Goal: Task Accomplishment & Management: Use online tool/utility

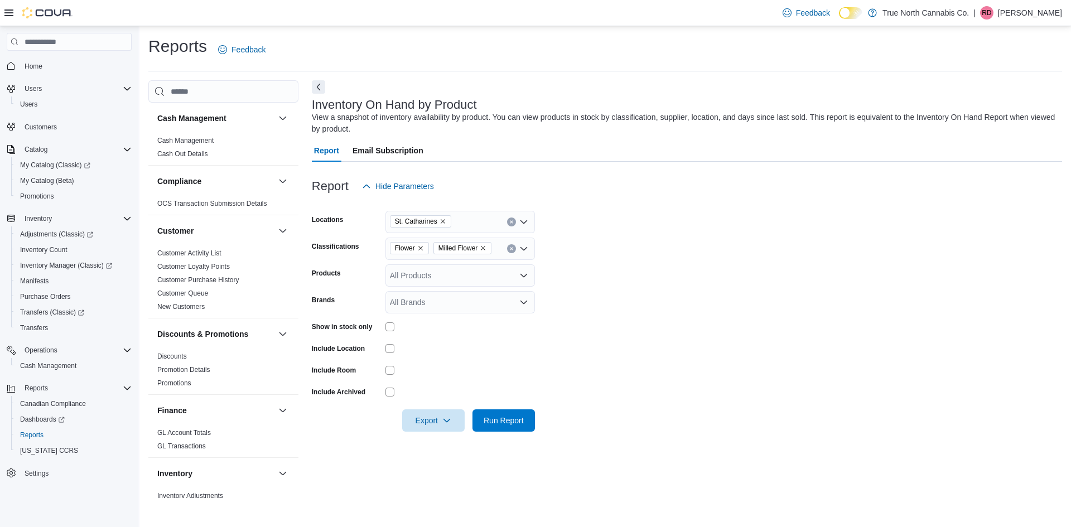
scroll to position [234, 0]
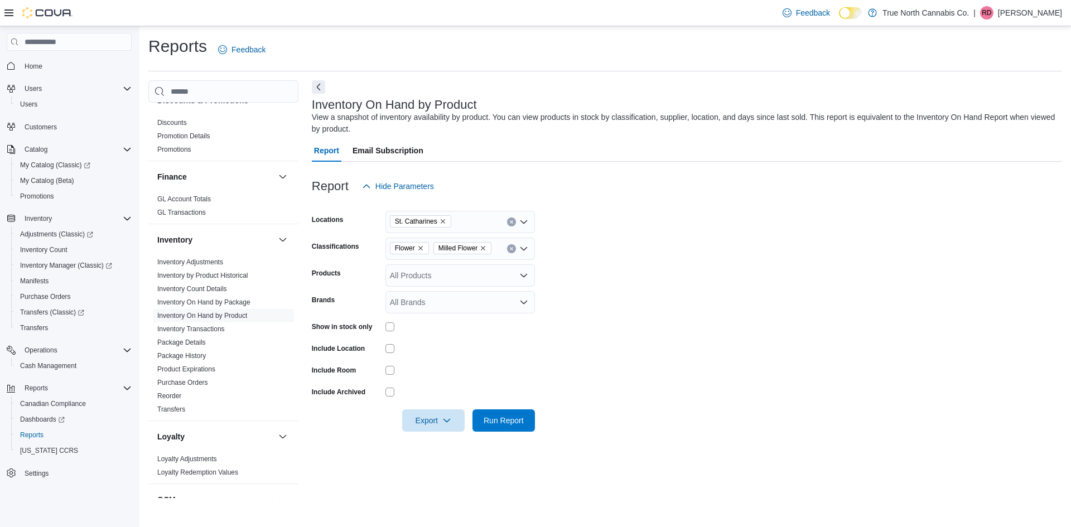
click at [688, 246] on form "Locations [GEOGRAPHIC_DATA] Classifications Flower Milled Flower Products All P…" at bounding box center [687, 314] width 750 height 234
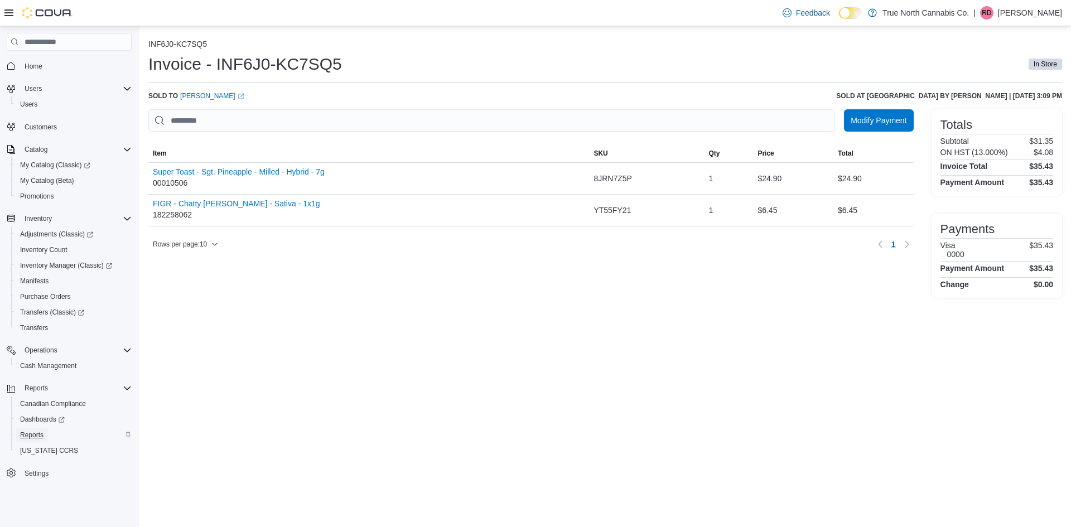
click at [40, 438] on span "Reports" at bounding box center [31, 434] width 23 height 9
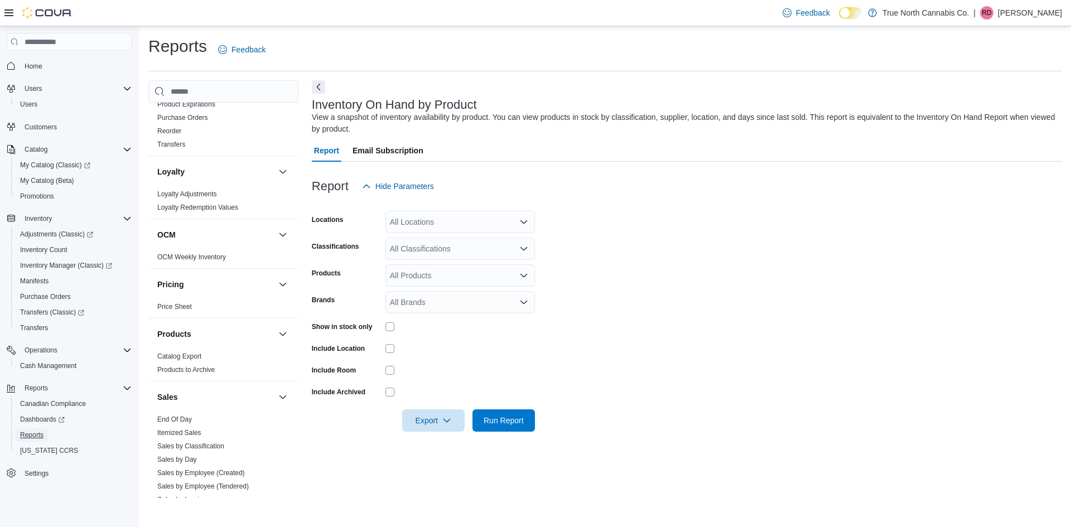
scroll to position [613, 0]
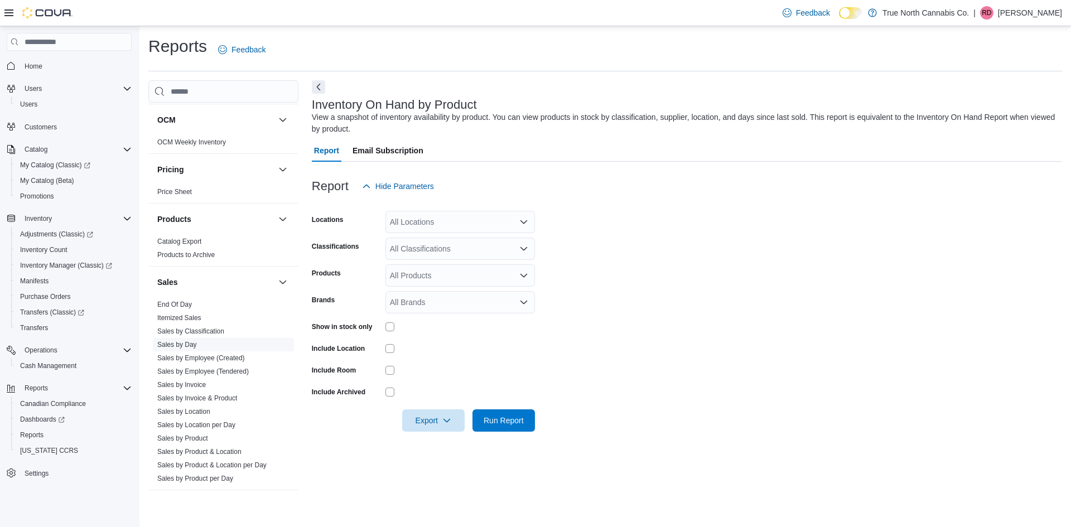
click at [200, 345] on span "Sales by Day" at bounding box center [223, 344] width 141 height 13
click at [196, 346] on link "Sales by Day" at bounding box center [177, 345] width 40 height 8
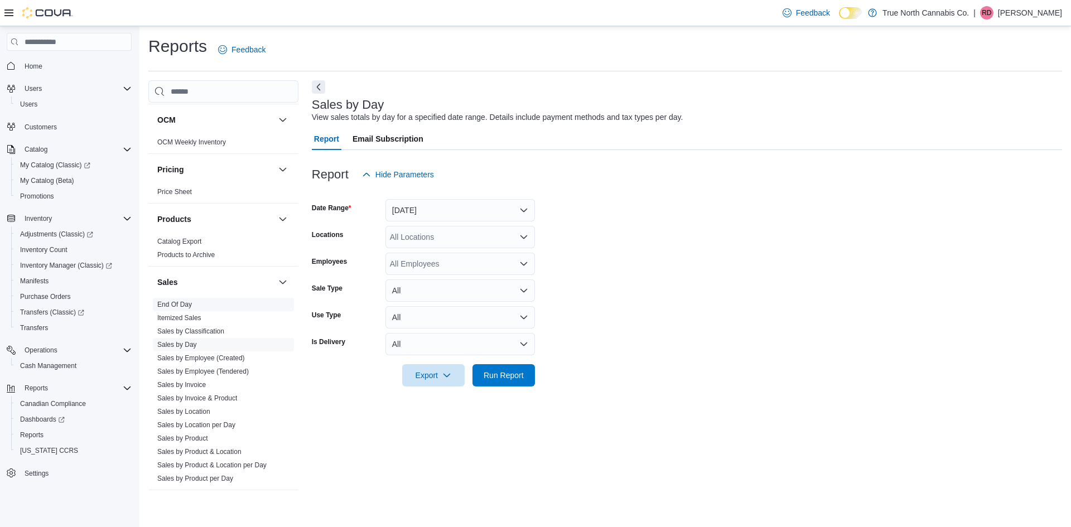
click at [157, 304] on link "End Of Day" at bounding box center [174, 305] width 35 height 8
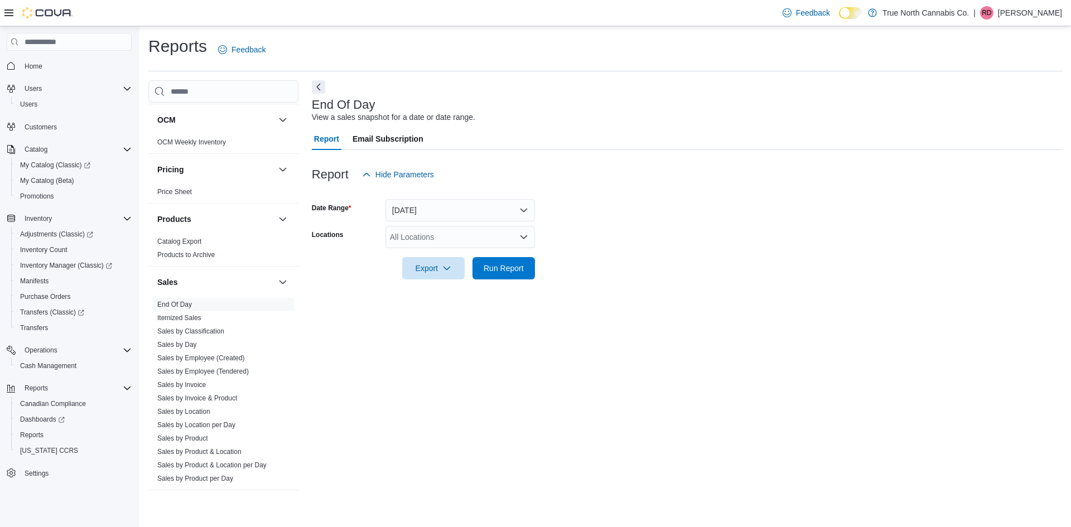
click at [483, 240] on div "All Locations" at bounding box center [459, 237] width 149 height 22
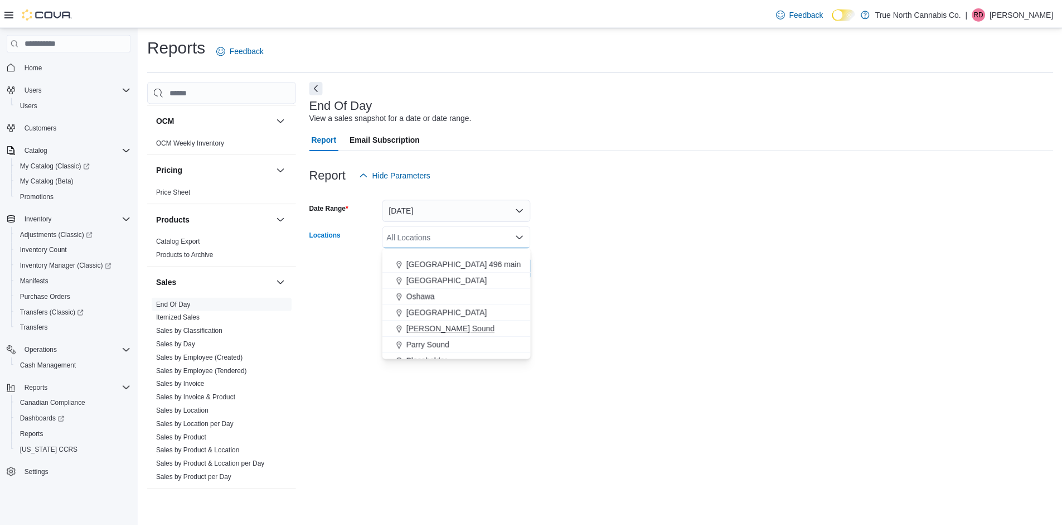
scroll to position [669, 0]
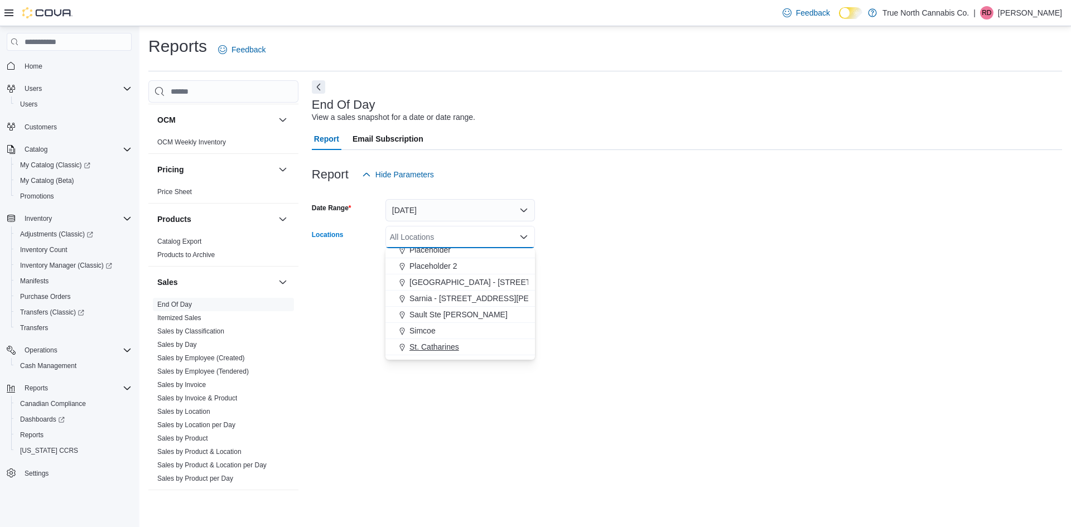
click at [464, 346] on div "St. Catharines" at bounding box center [460, 346] width 136 height 11
click at [602, 264] on form "Date Range Today Locations St. Catharines Combo box. Selected. St. Catharines. …" at bounding box center [687, 233] width 750 height 94
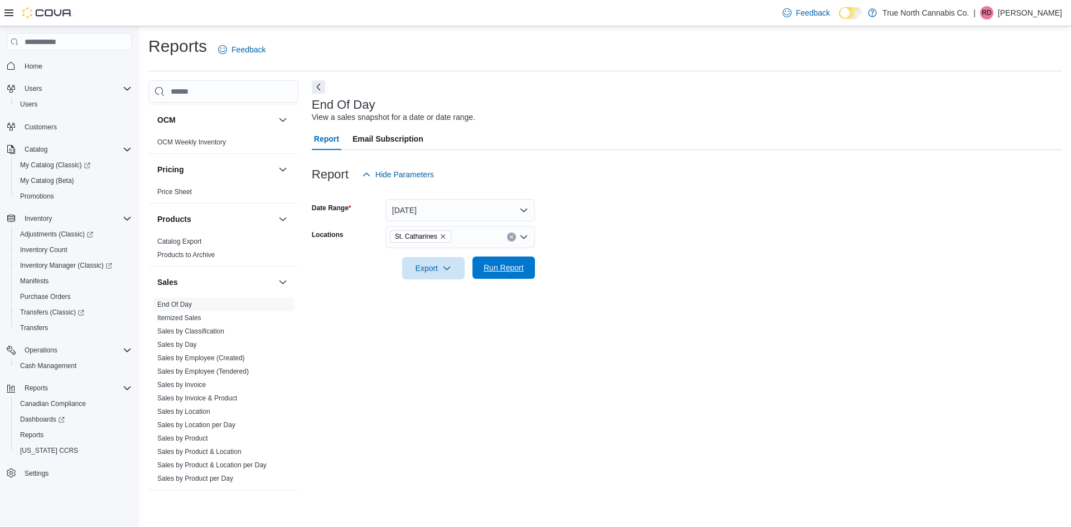
click at [522, 274] on span "Run Report" at bounding box center [503, 267] width 49 height 22
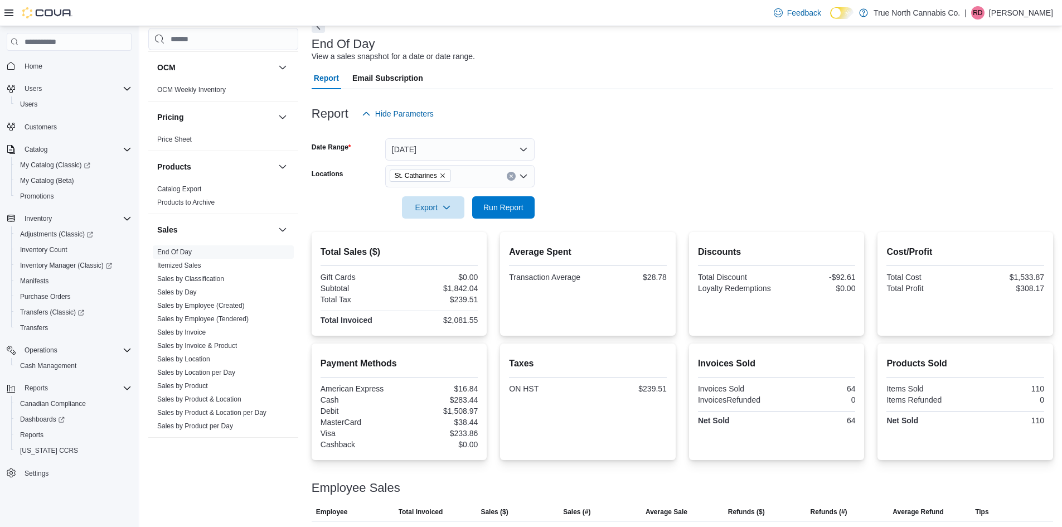
scroll to position [110, 0]
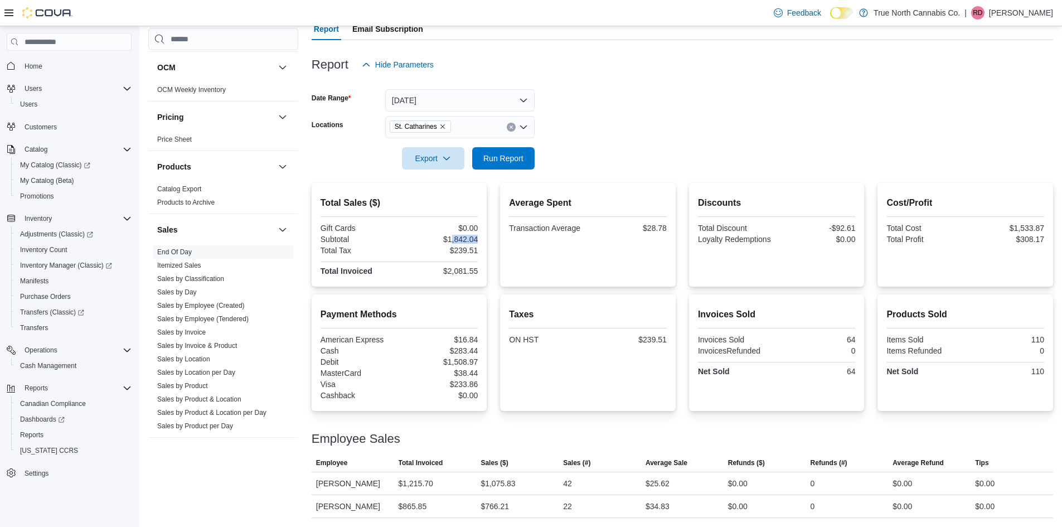
drag, startPoint x: 453, startPoint y: 236, endPoint x: 485, endPoint y: 240, distance: 32.1
click at [485, 240] on div "Total Sales ($) Gift Cards $0.00 Subtotal $1,842.04 Total Tax $239.51 Total Inv…" at bounding box center [400, 235] width 176 height 104
click at [474, 271] on div "$2,081.55" at bounding box center [439, 271] width 76 height 9
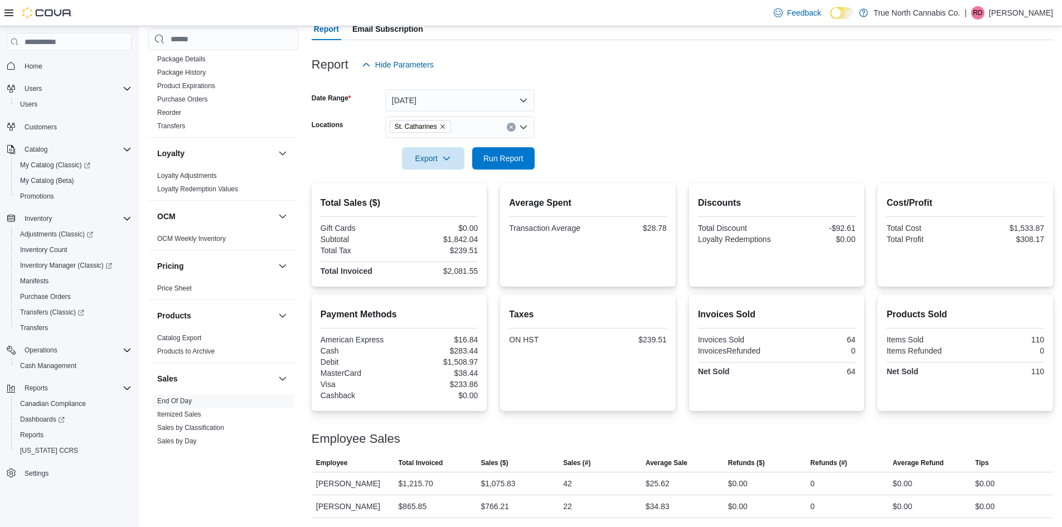
scroll to position [345, 0]
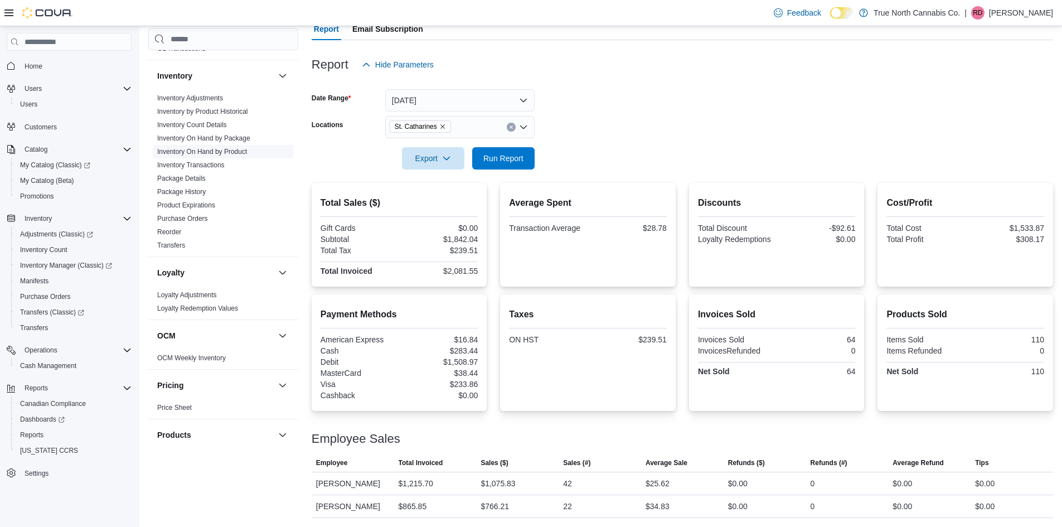
click at [241, 147] on span "Inventory On Hand by Product" at bounding box center [202, 151] width 90 height 9
click at [244, 149] on link "Inventory On Hand by Product" at bounding box center [202, 152] width 90 height 8
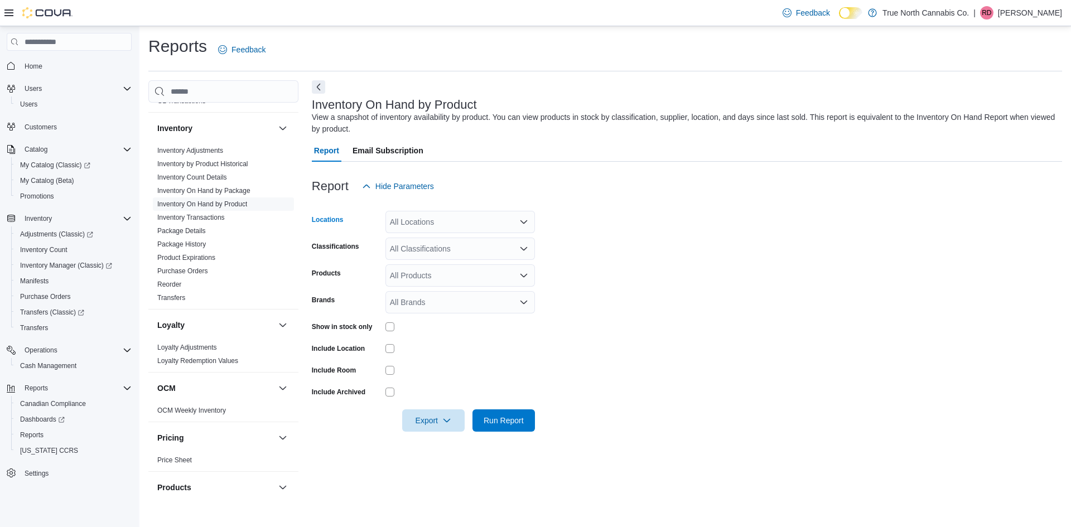
click at [490, 222] on div "All Locations" at bounding box center [459, 222] width 149 height 22
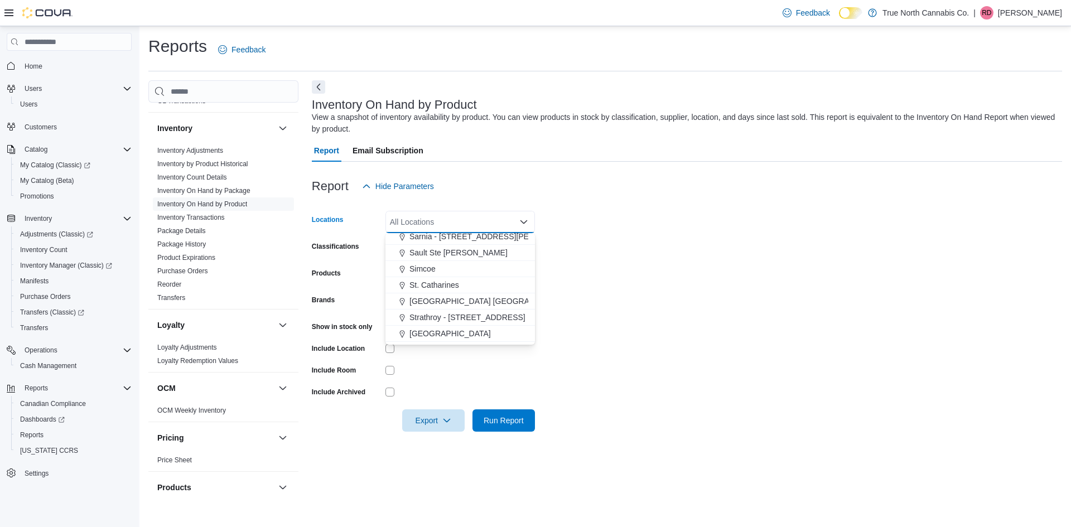
scroll to position [715, 0]
click at [478, 288] on div "St. Catharines" at bounding box center [460, 285] width 136 height 11
click at [676, 279] on form "Locations St. Catharines Combo box. Selected. St. Catharines. Press Backspace t…" at bounding box center [687, 314] width 750 height 234
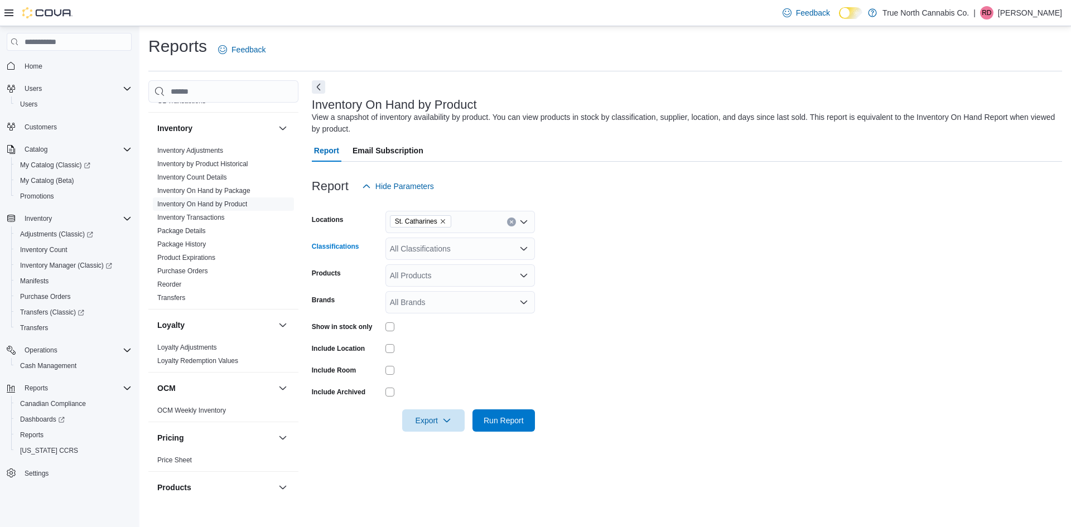
click at [524, 248] on icon "Open list of options" at bounding box center [523, 248] width 9 height 9
click at [485, 297] on div "Topicals" at bounding box center [460, 297] width 136 height 11
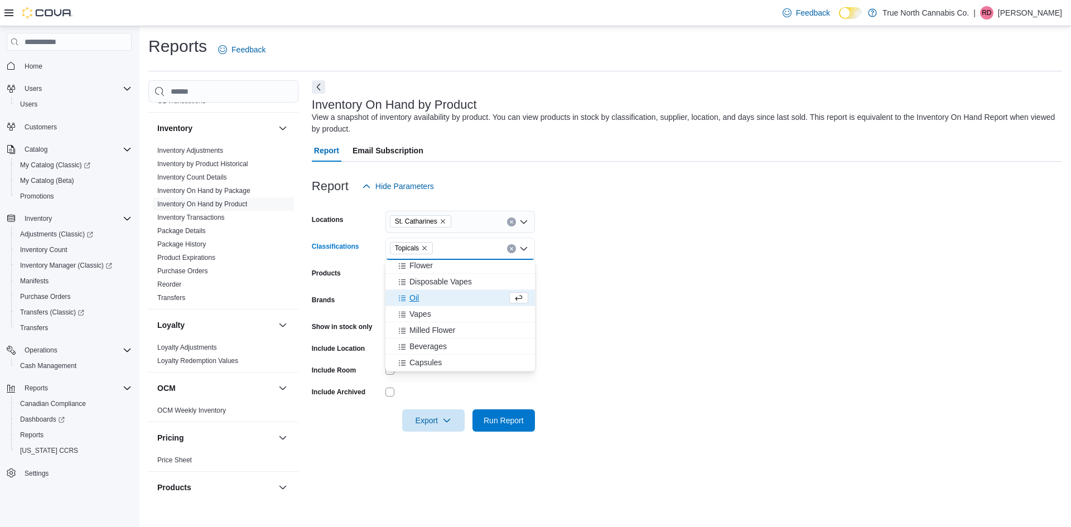
click at [485, 297] on div "Oil" at bounding box center [449, 297] width 115 height 11
click at [468, 350] on div "Capsules" at bounding box center [460, 346] width 136 height 11
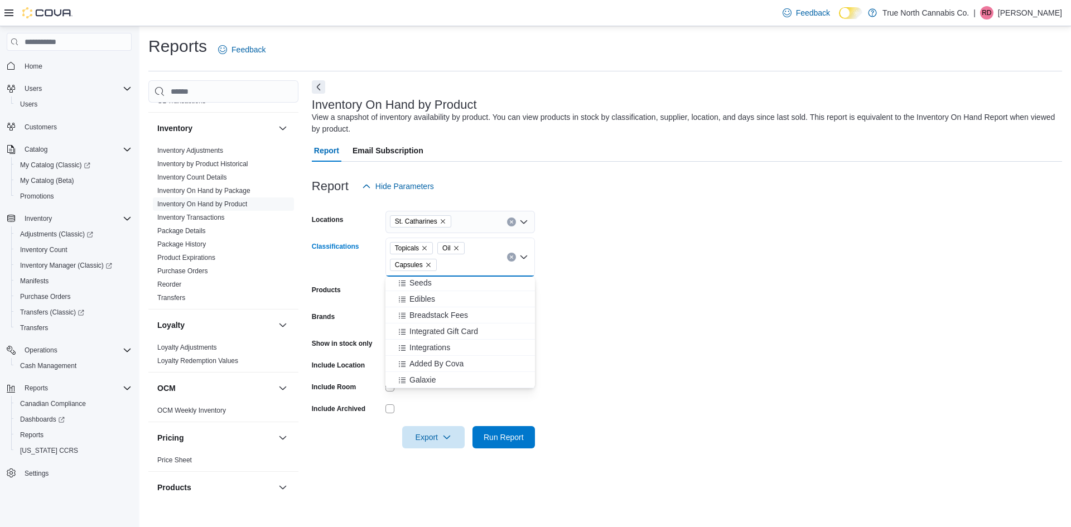
scroll to position [463, 0]
click at [470, 326] on div "Concentrates" at bounding box center [460, 322] width 136 height 11
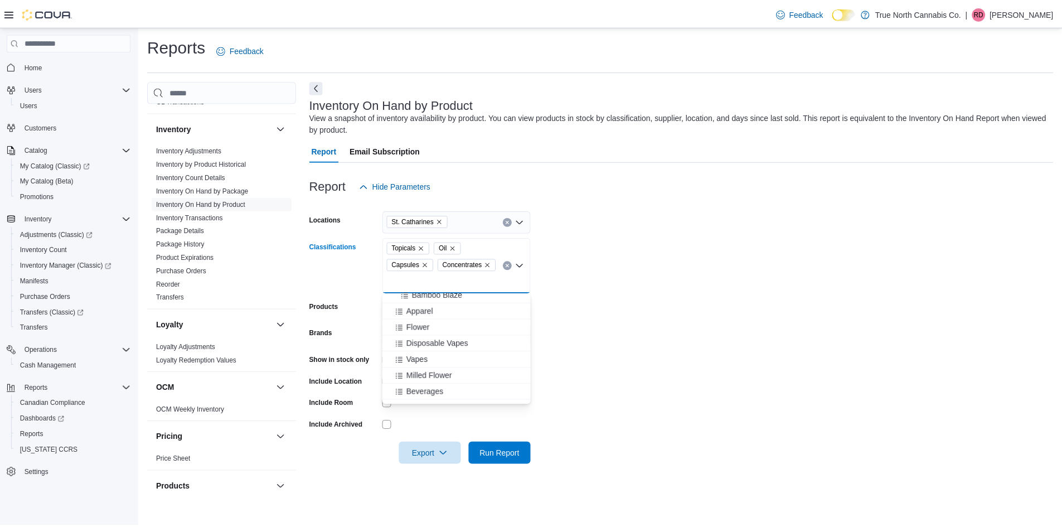
scroll to position [336, 0]
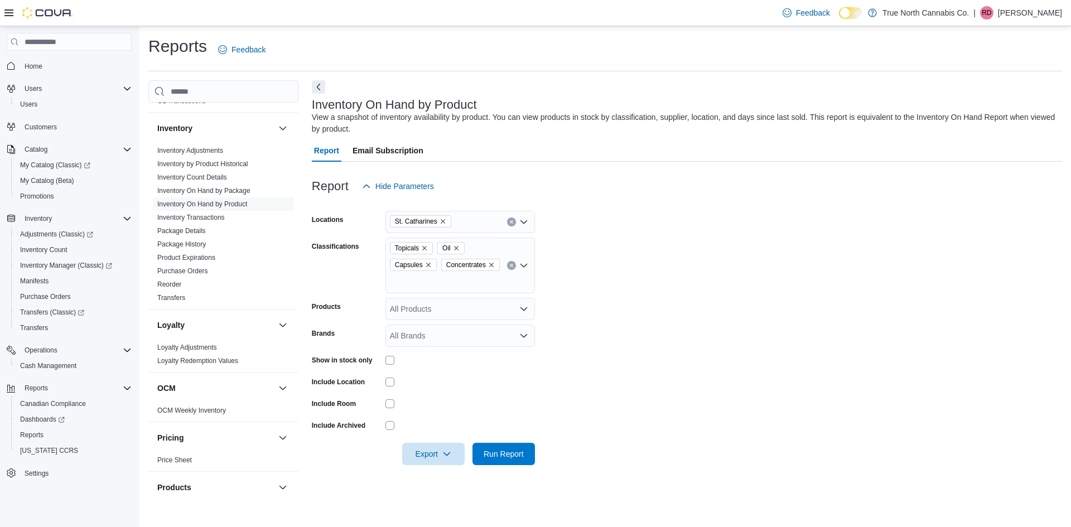
click at [553, 346] on form "Locations St. Catharines Classifications Topicals Oil Capsules Concentrates Pro…" at bounding box center [687, 331] width 750 height 268
click at [496, 456] on span "Run Report" at bounding box center [503, 453] width 40 height 11
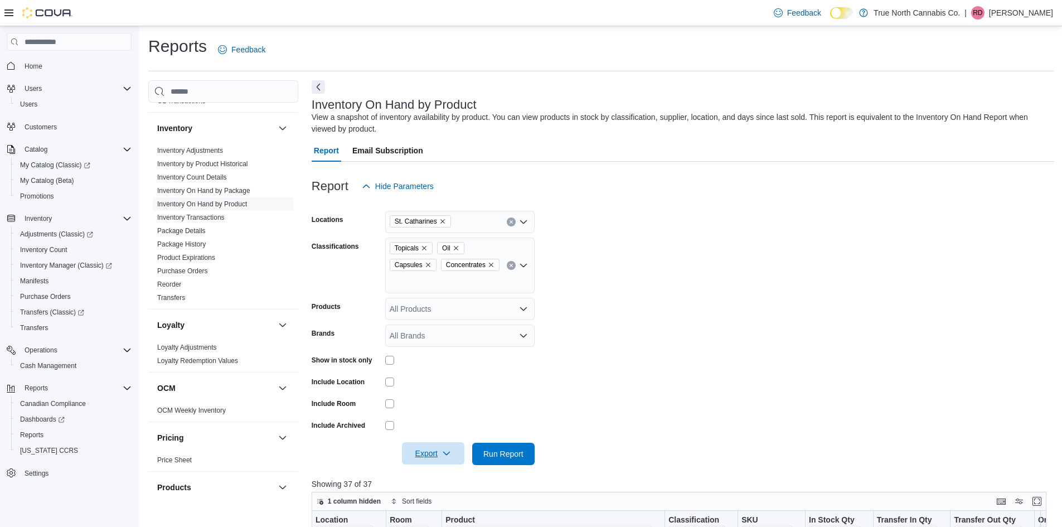
click at [448, 459] on span "Export" at bounding box center [433, 453] width 49 height 22
click at [438, 388] on span "Export to Excel" at bounding box center [435, 387] width 50 height 9
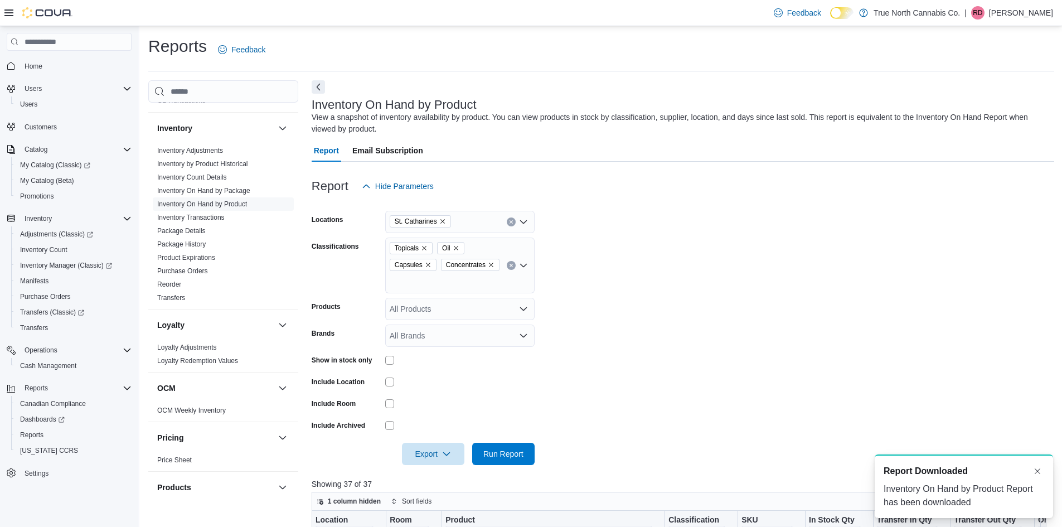
click at [971, 469] on div "Report Downloaded" at bounding box center [964, 470] width 161 height 13
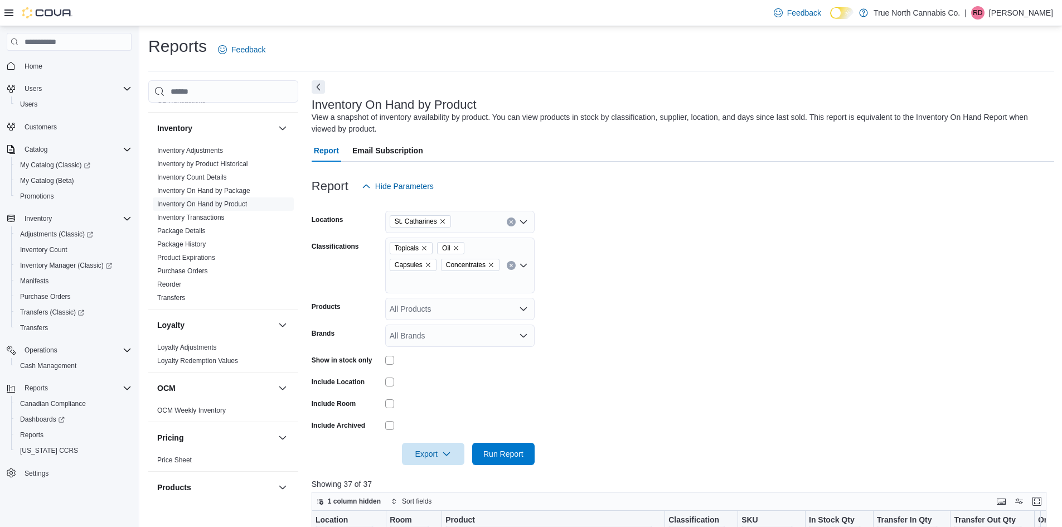
click at [1024, 9] on p "Randy Dunbar" at bounding box center [1021, 12] width 64 height 13
click at [993, 117] on button "Sign Out" at bounding box center [997, 109] width 103 height 18
